Goal: Task Accomplishment & Management: Use online tool/utility

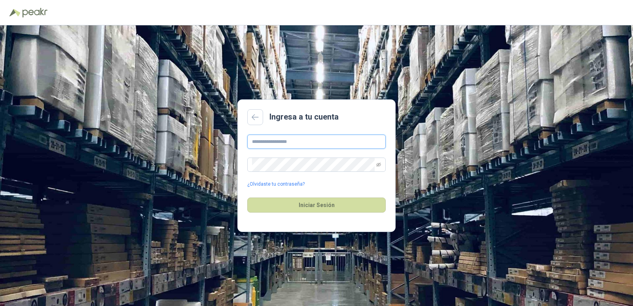
click at [322, 142] on input "text" at bounding box center [316, 141] width 138 height 14
type input "**********"
click at [346, 205] on button "Iniciar Sesión" at bounding box center [316, 204] width 138 height 15
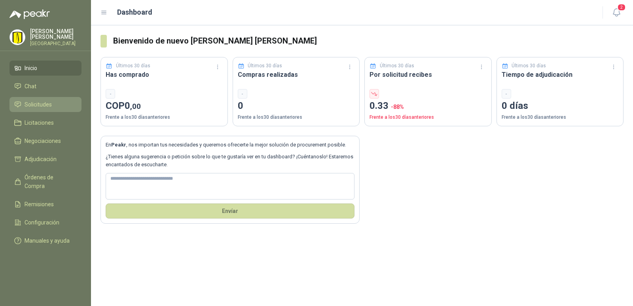
click at [42, 108] on span "Solicitudes" at bounding box center [38, 104] width 27 height 9
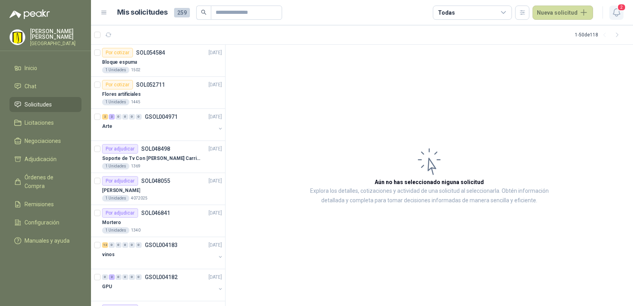
click at [615, 13] on icon "button" at bounding box center [616, 13] width 10 height 10
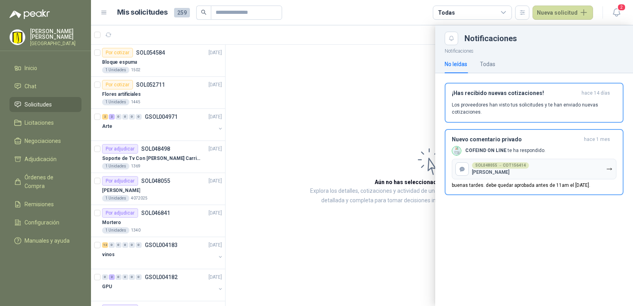
click at [401, 129] on div at bounding box center [362, 165] width 542 height 280
